Goal: Navigation & Orientation: Find specific page/section

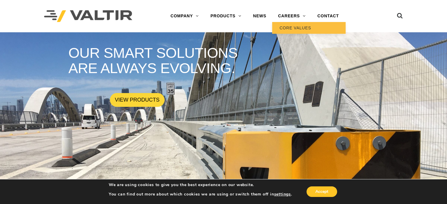
click at [295, 26] on link "CORE VALUES" at bounding box center [308, 28] width 73 height 12
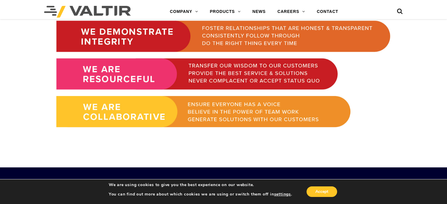
scroll to position [531, 0]
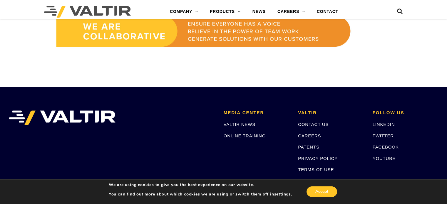
click at [316, 135] on link "CAREERS" at bounding box center [309, 135] width 23 height 5
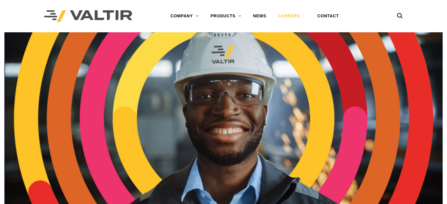
scroll to position [176, 0]
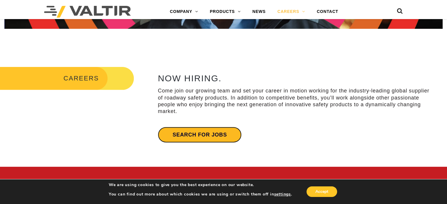
click at [201, 133] on link "Search for jobs" at bounding box center [200, 135] width 84 height 16
